Goal: Check status

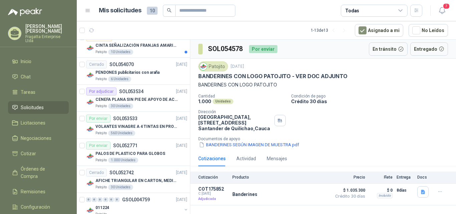
scroll to position [242, 0]
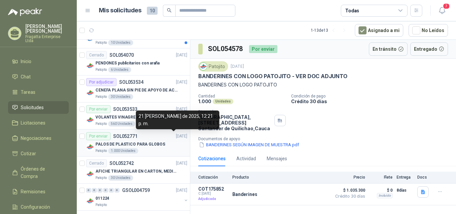
click at [176, 139] on p "[DATE]" at bounding box center [181, 136] width 11 height 6
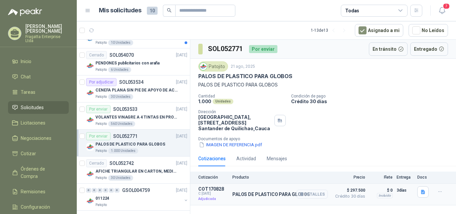
click at [315, 196] on button "Detalles" at bounding box center [311, 194] width 31 height 9
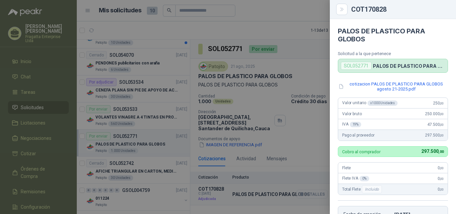
scroll to position [142, 0]
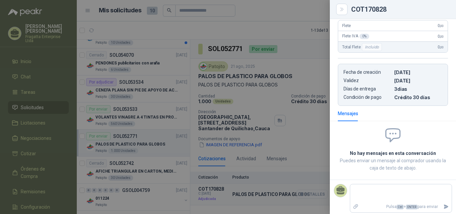
click at [315, 196] on div at bounding box center [228, 107] width 456 height 214
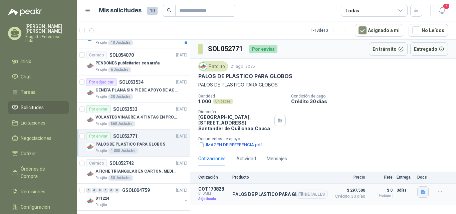
click at [424, 193] on icon "button" at bounding box center [423, 192] width 4 height 4
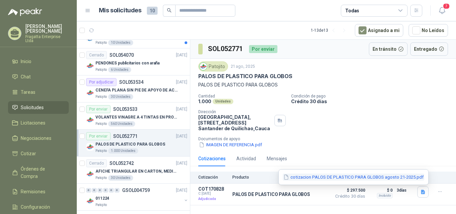
click at [366, 177] on button "cotizacion PALOS DE PLASTICO PARA GLOBOS agosto 21-2025.pdf" at bounding box center [354, 177] width 142 height 7
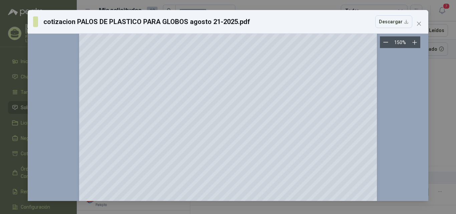
scroll to position [50, 0]
click at [420, 24] on icon "close" at bounding box center [418, 23] width 5 height 5
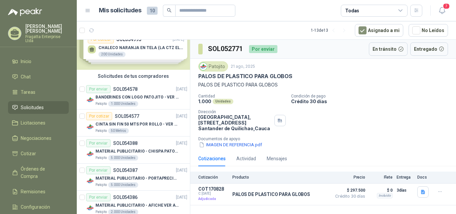
scroll to position [0, 0]
